Goal: Download file/media

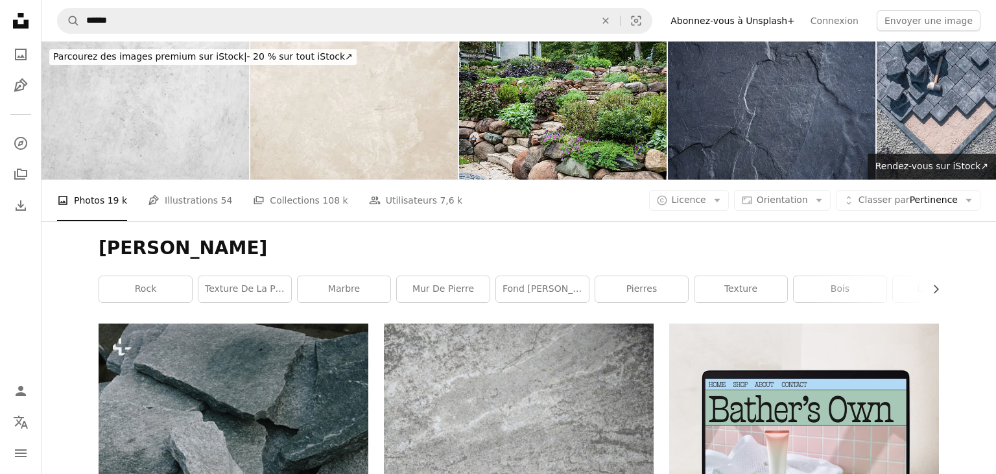
scroll to position [2275, 0]
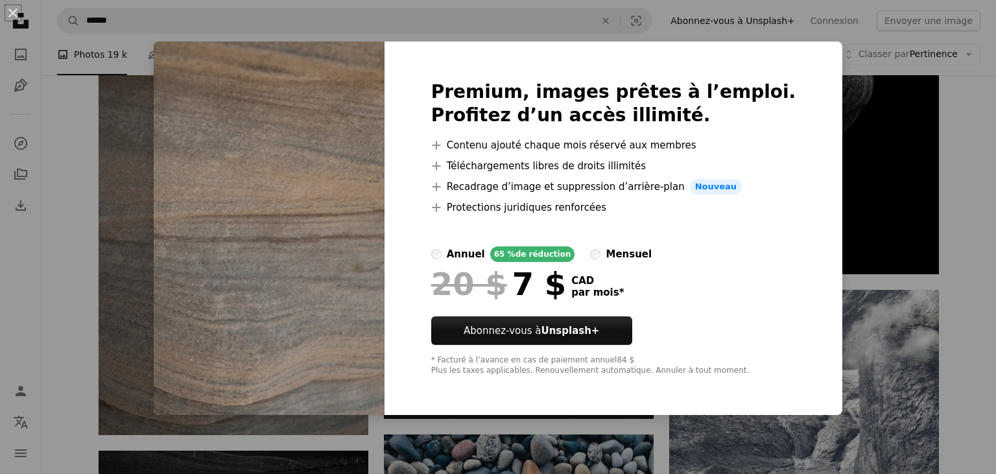
click at [918, 236] on div "An X shape Premium, images prêtes à l’emploi. Profitez d’un accès illimité. A p…" at bounding box center [498, 237] width 996 height 474
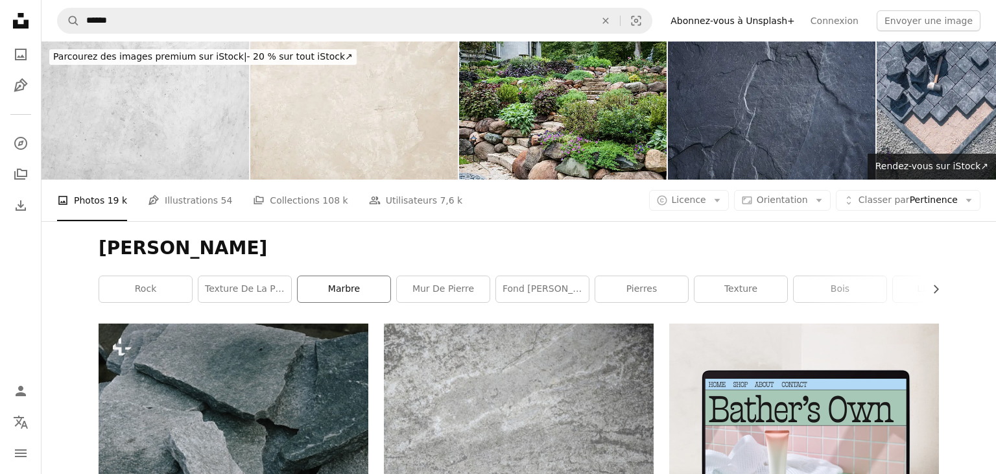
click at [335, 298] on link "marbre" at bounding box center [344, 289] width 93 height 26
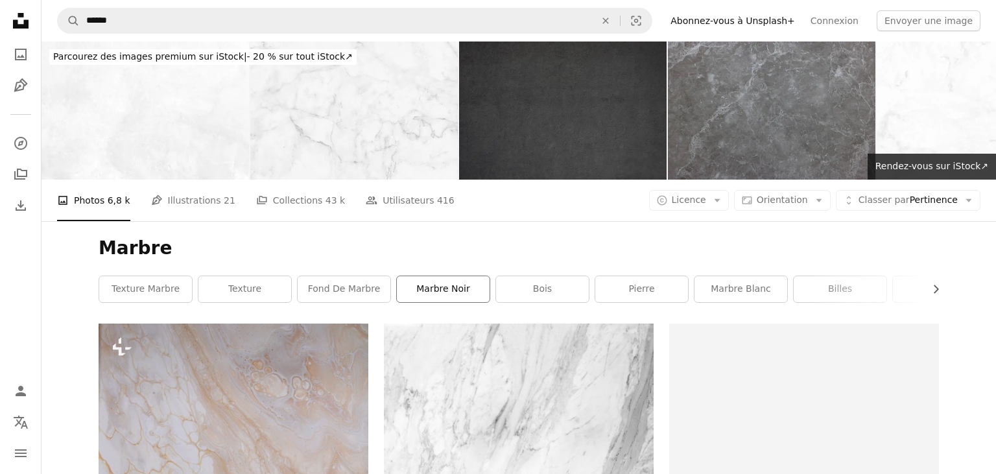
click at [466, 292] on link "marbre noir" at bounding box center [443, 289] width 93 height 26
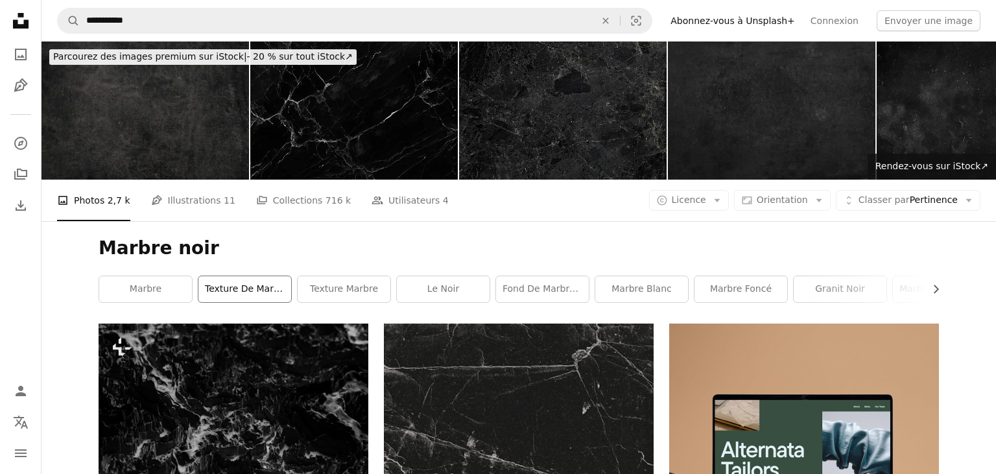
click at [240, 287] on link "texture de marbre noir" at bounding box center [244, 289] width 93 height 26
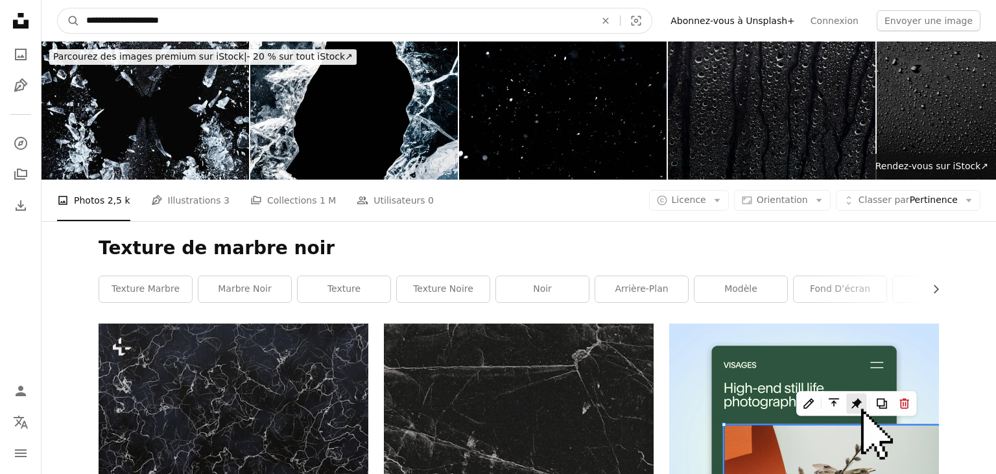
click at [409, 19] on input "**********" at bounding box center [336, 20] width 512 height 25
